Goal: Check status

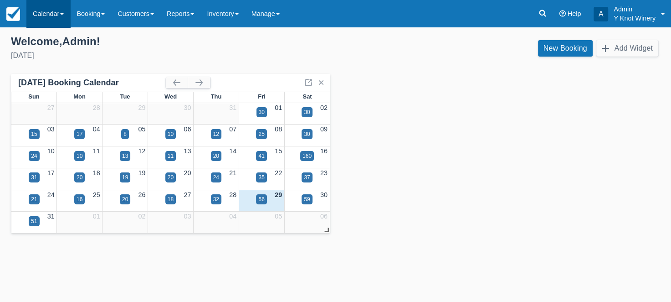
click at [59, 15] on link "Calendar" at bounding box center [48, 13] width 44 height 27
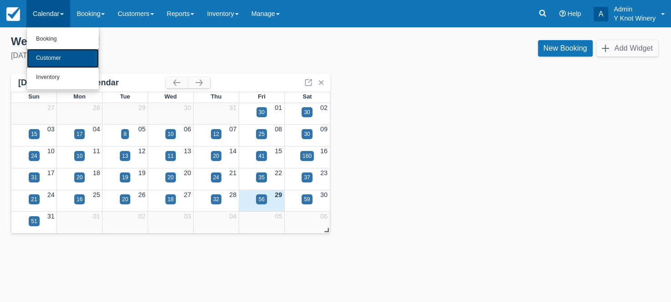
click at [61, 56] on link "Customer" at bounding box center [63, 58] width 72 height 19
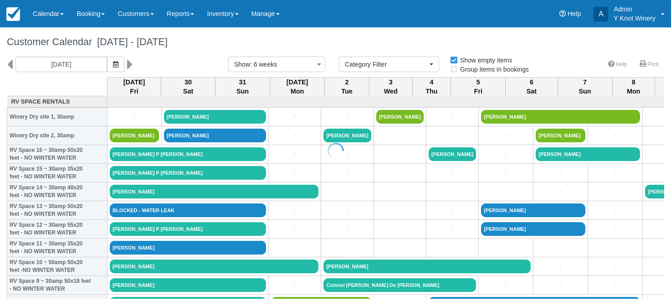
select select
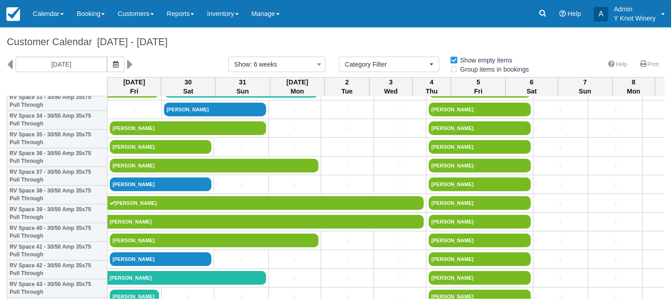
scroll to position [654, 0]
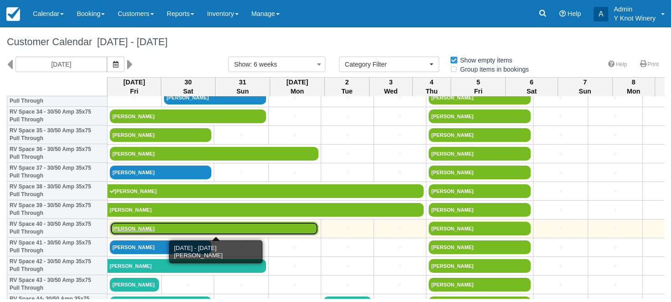
click at [141, 225] on link "[PERSON_NAME]" at bounding box center [214, 228] width 209 height 14
